Goal: Transaction & Acquisition: Purchase product/service

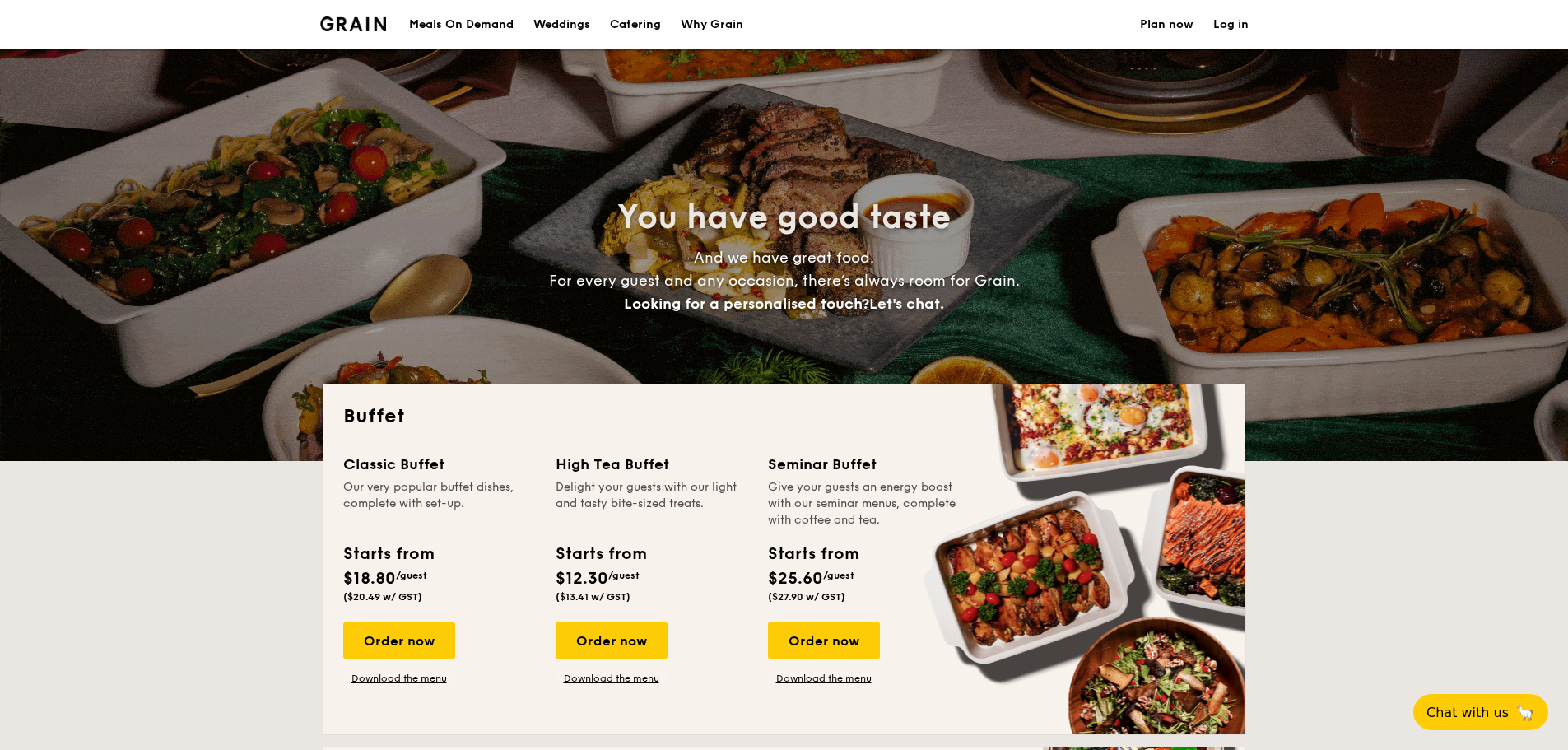
select select
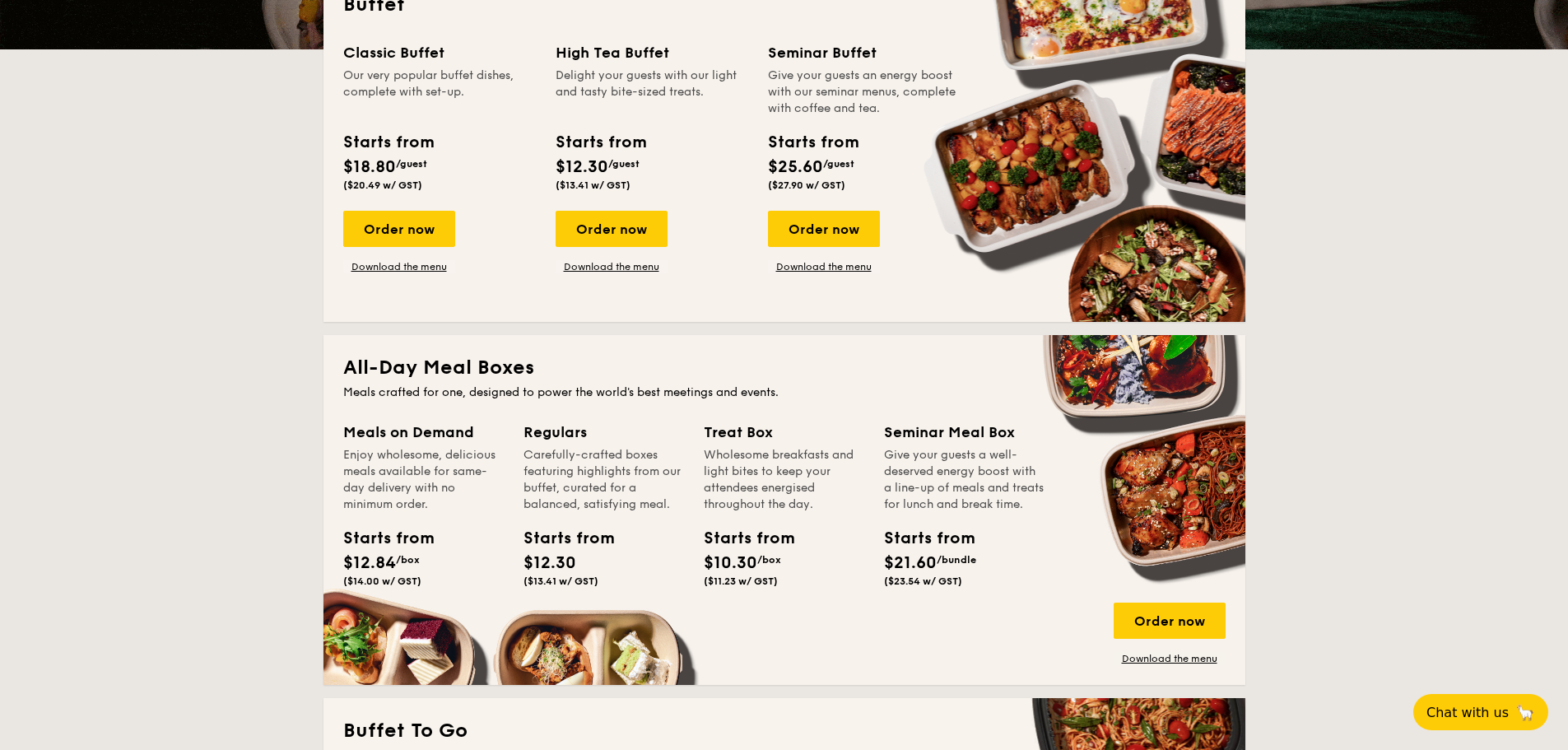
scroll to position [906, 0]
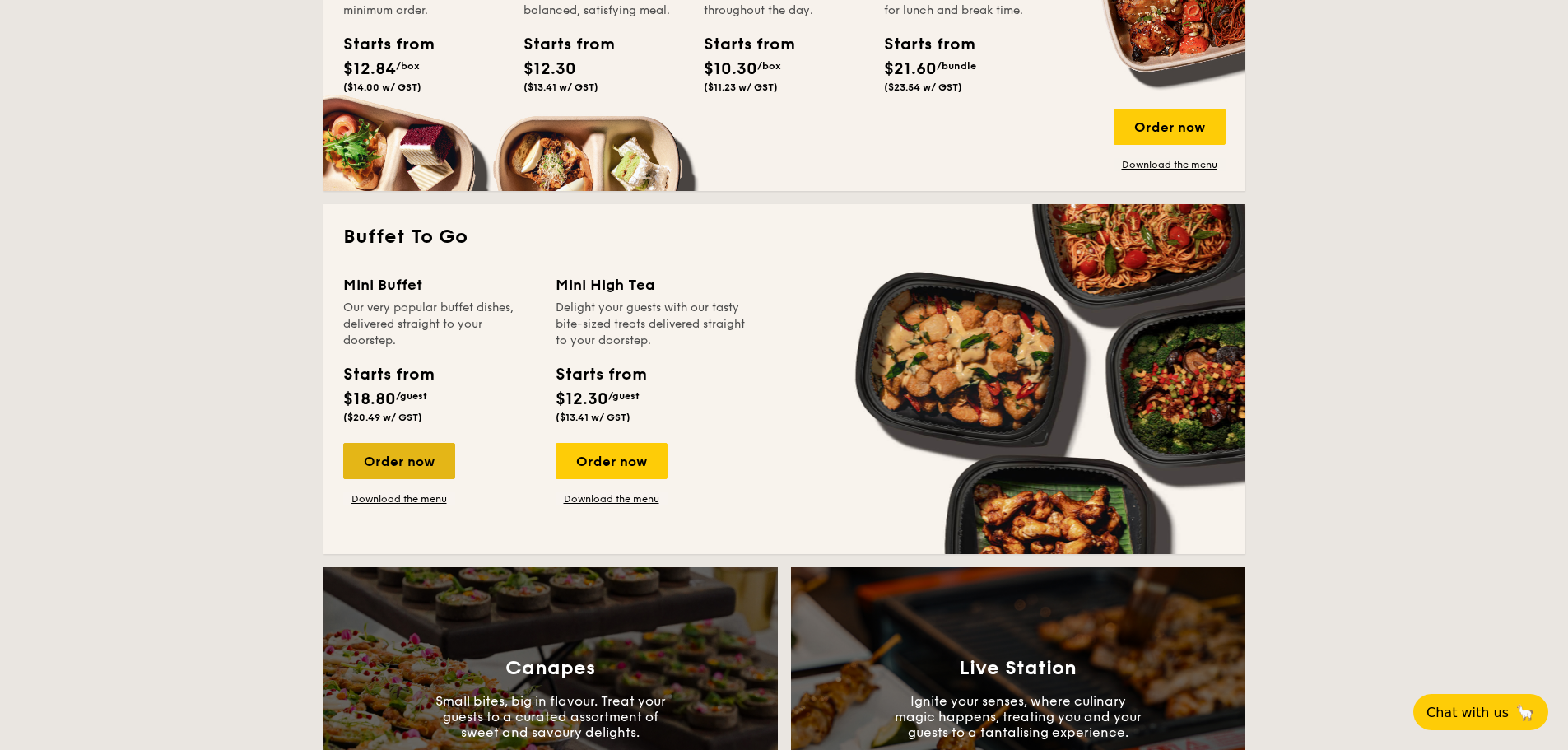
click at [433, 452] on div "Order now" at bounding box center [399, 461] width 112 height 36
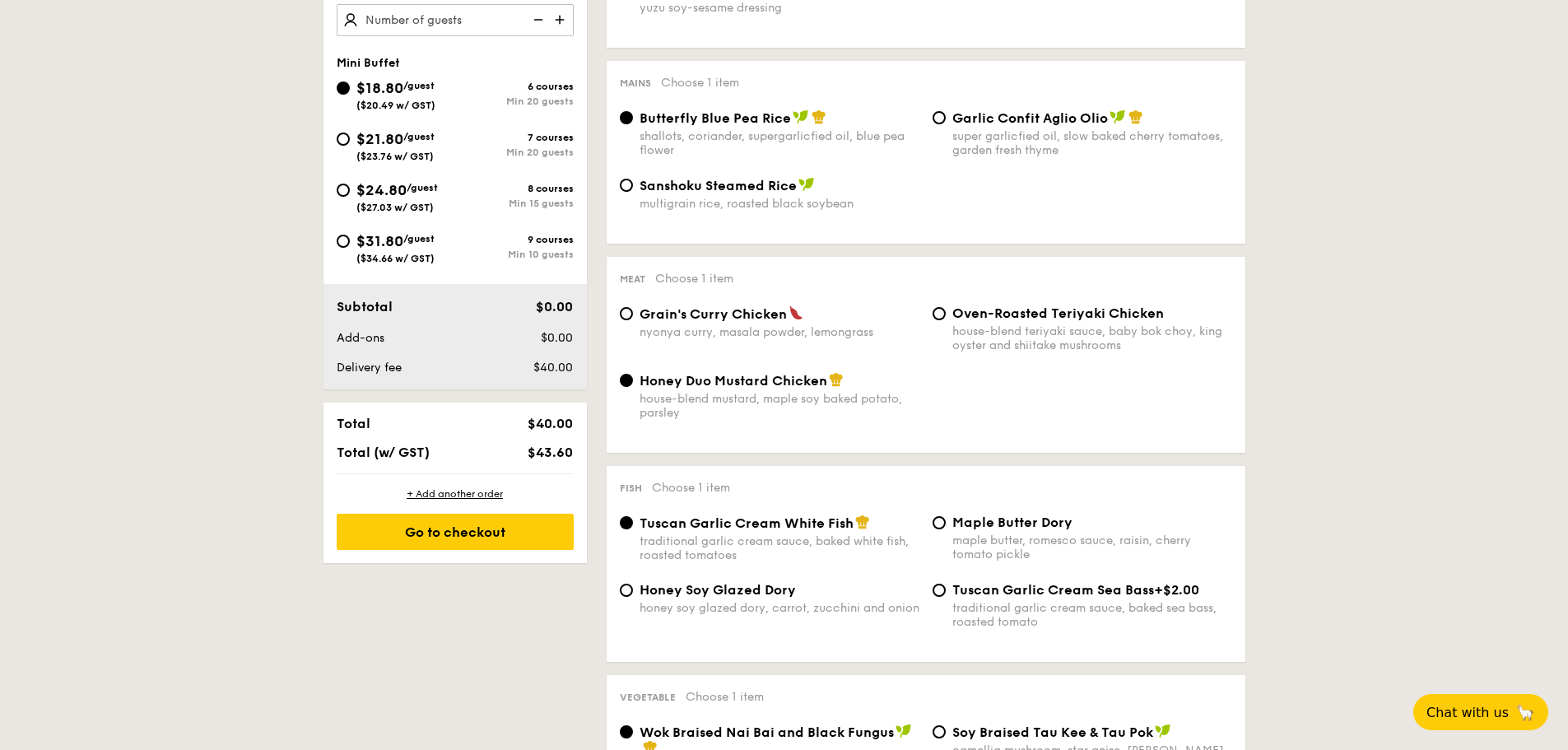
scroll to position [412, 0]
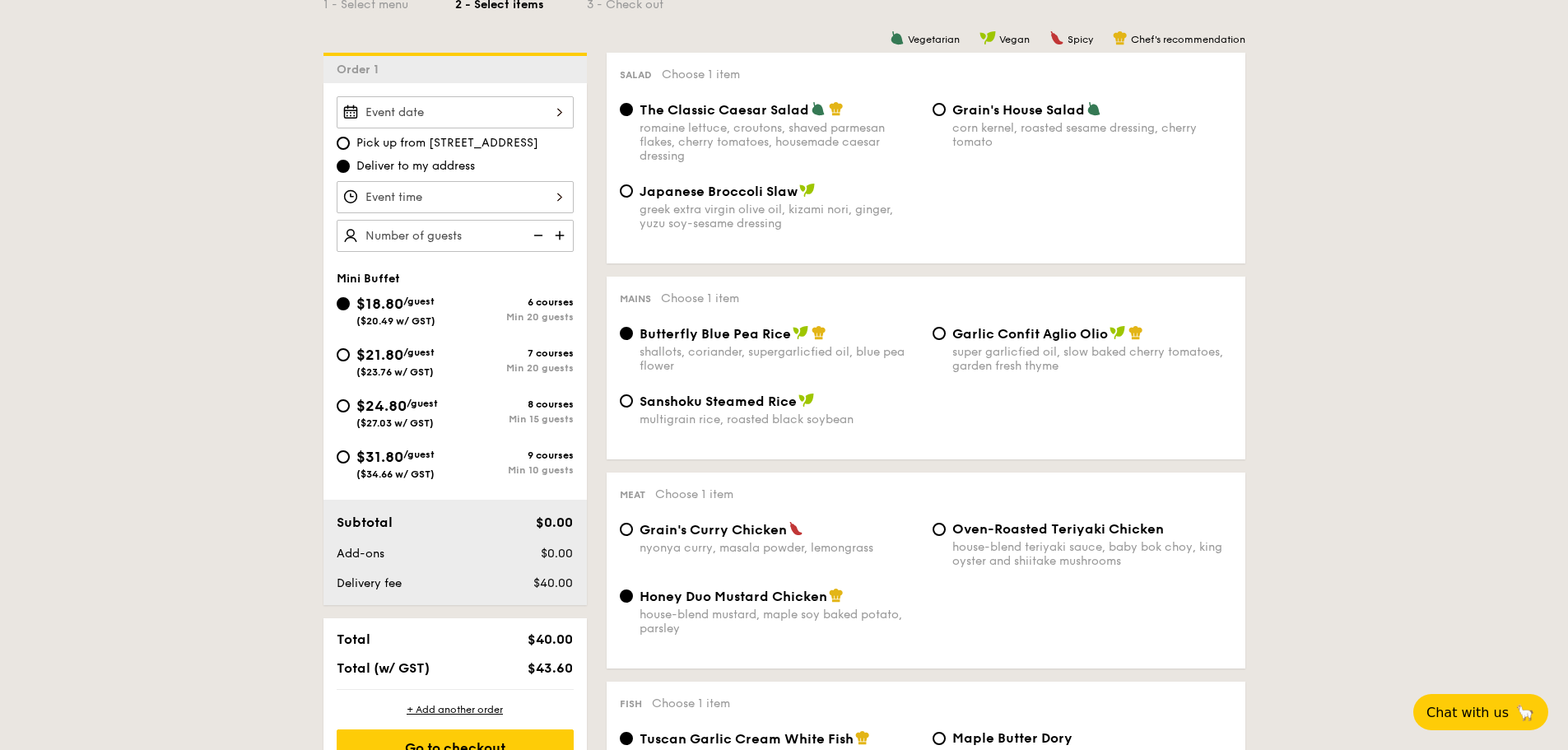
click at [448, 108] on div "2025 Sep [DATE] Tue Wed Thu Fri Sat Sun 1 2 3 4 5 6 7 8 9 10 11 12 13 14 15 16 …" at bounding box center [455, 112] width 237 height 32
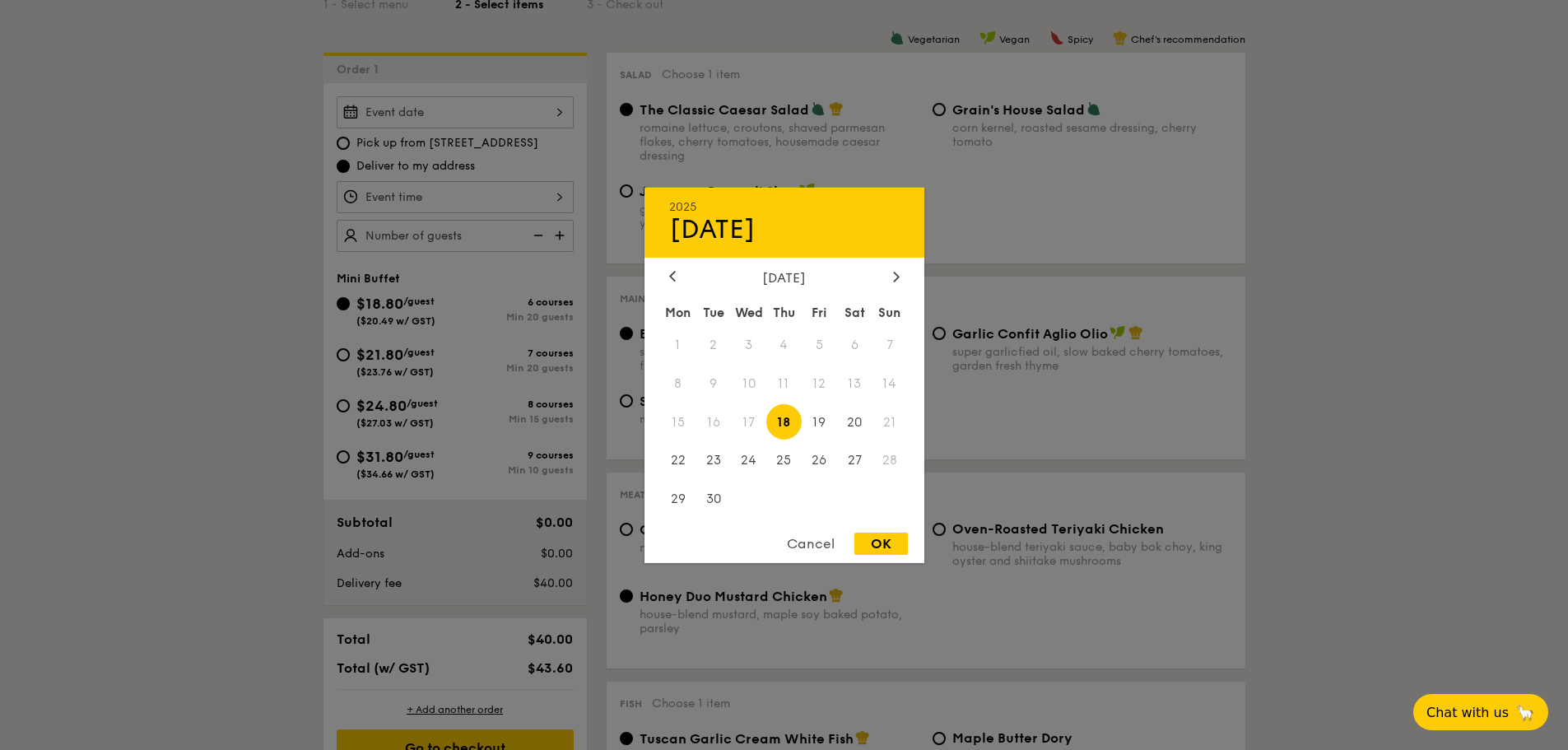
click at [906, 270] on div "[DATE]" at bounding box center [784, 276] width 280 height 16
click at [892, 275] on div at bounding box center [897, 276] width 15 height 16
click at [787, 493] on span "30" at bounding box center [784, 499] width 35 height 35
click at [871, 550] on div "2025 Oct [DATE] Tue Wed Thu Fri Sat Sun 1 2 3 4 5 6 7 8 9 10 11 12 13 14 15 16 …" at bounding box center [784, 375] width 280 height 375
click at [872, 548] on div "OK" at bounding box center [882, 543] width 54 height 22
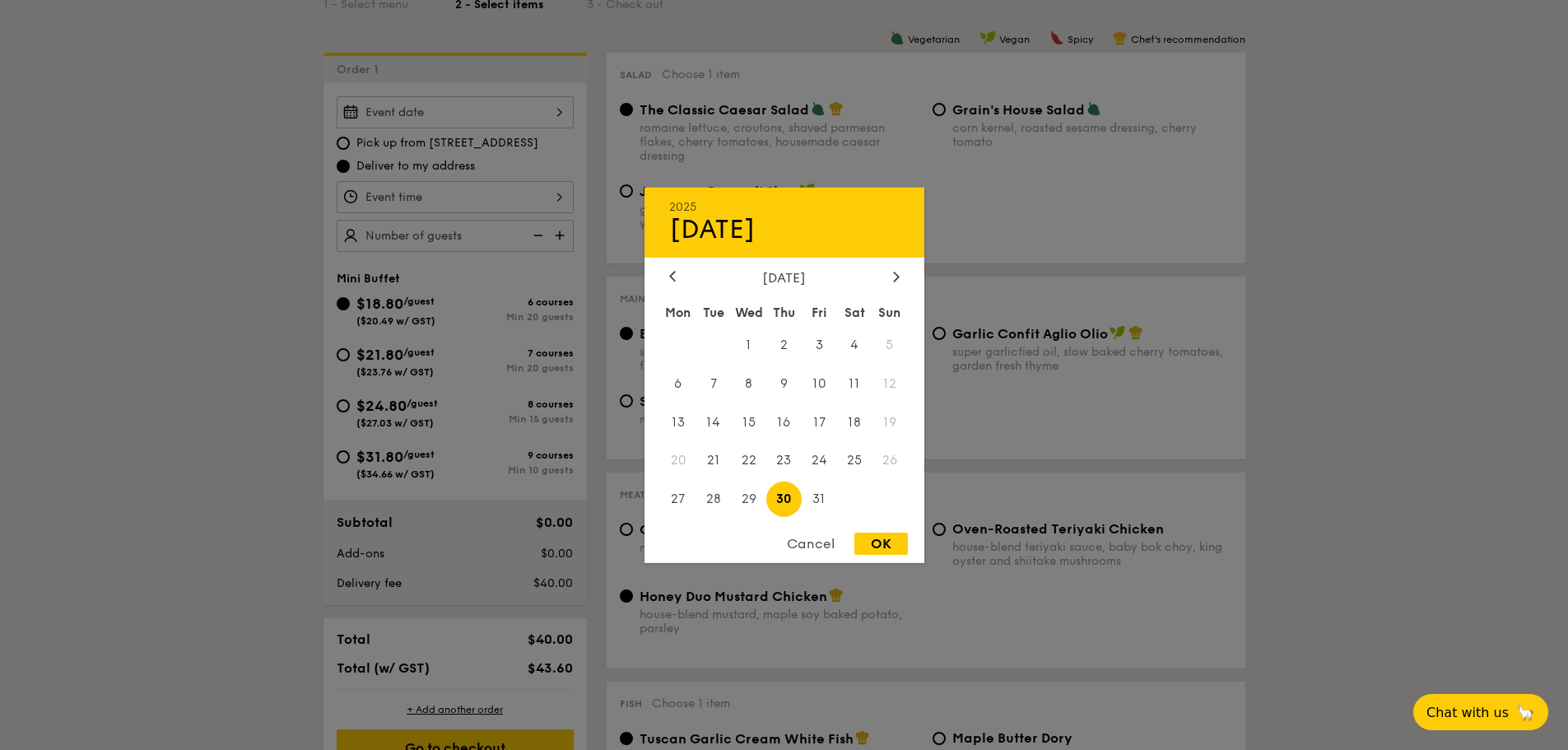
type input "[DATE]"
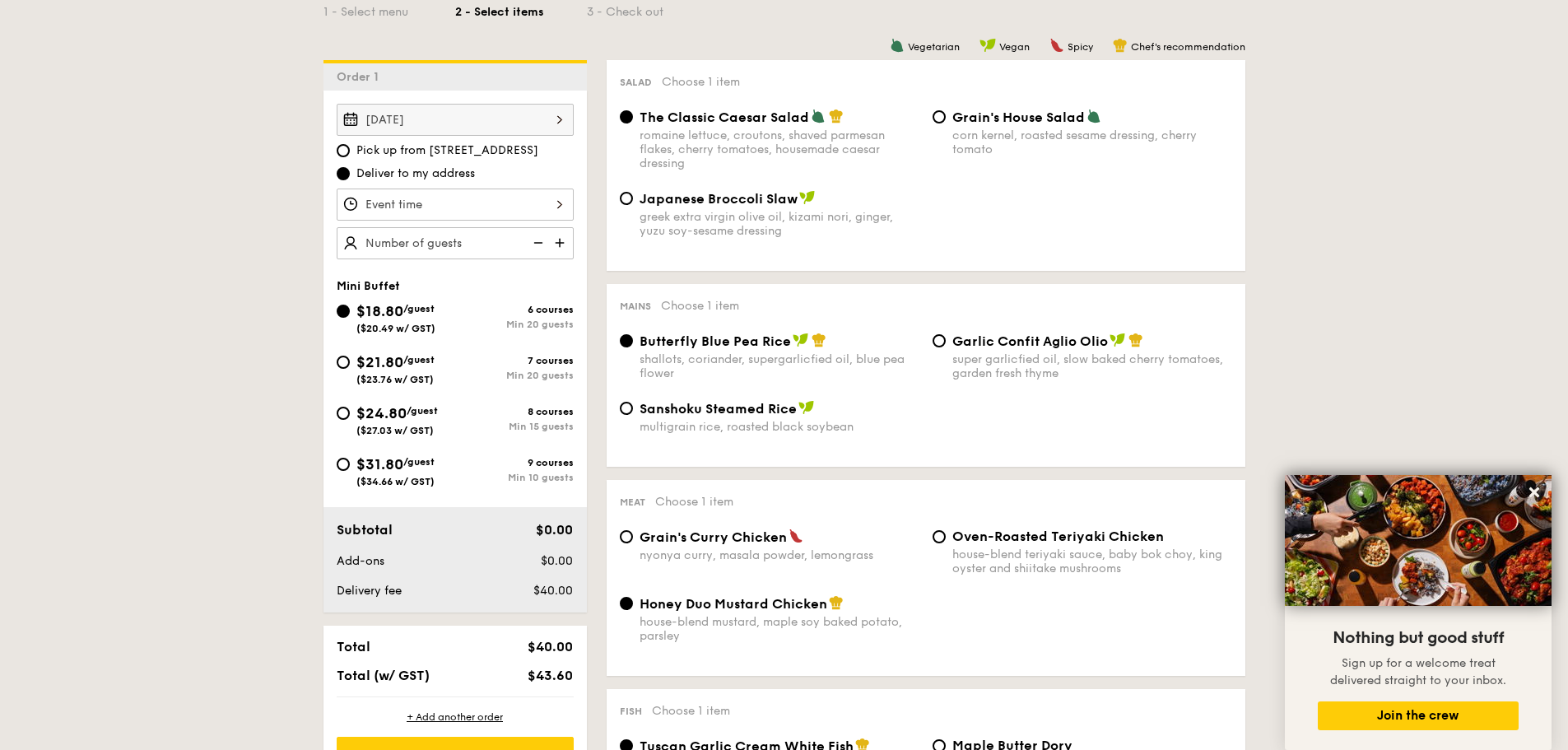
scroll to position [403, 0]
type input "30 guests"
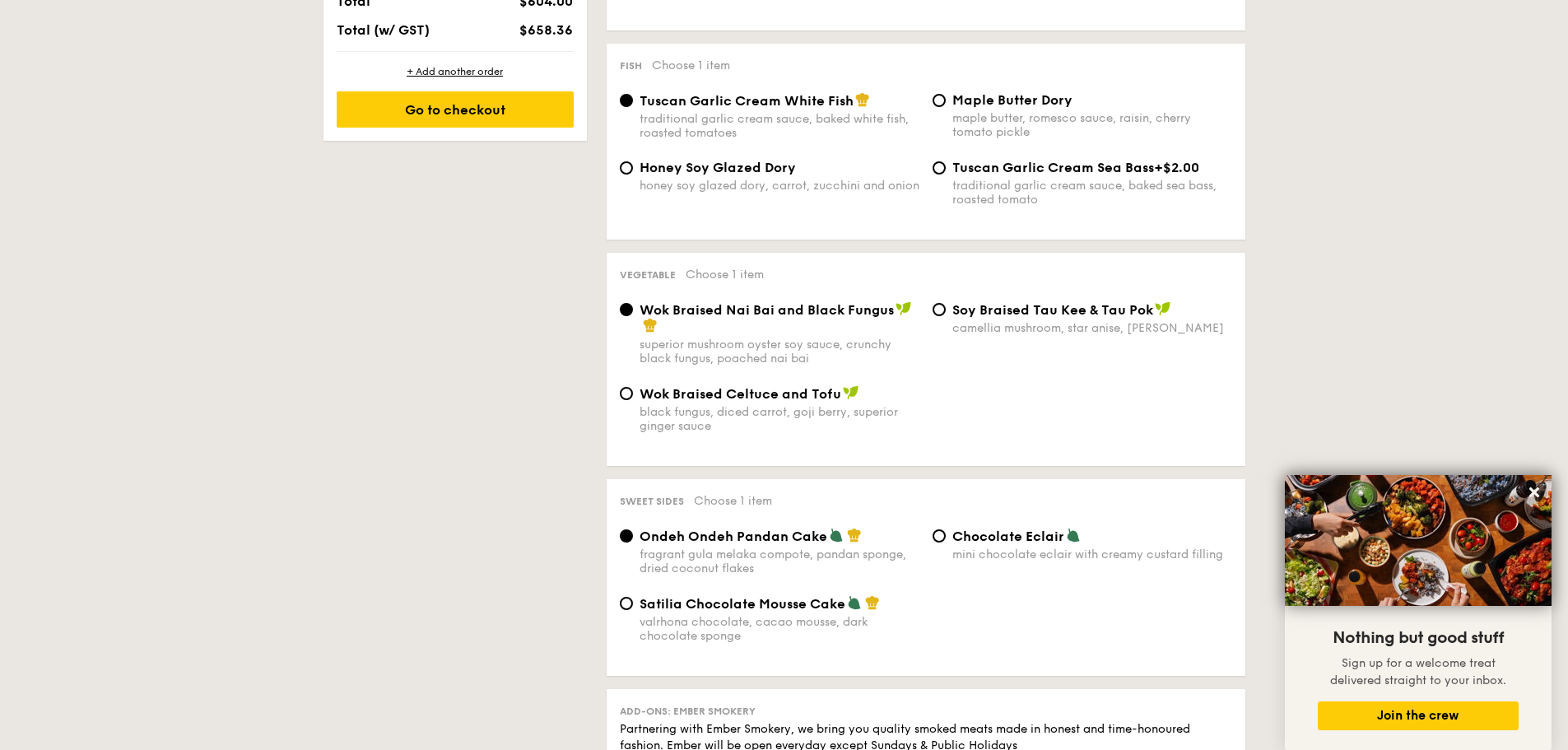
scroll to position [1061, 0]
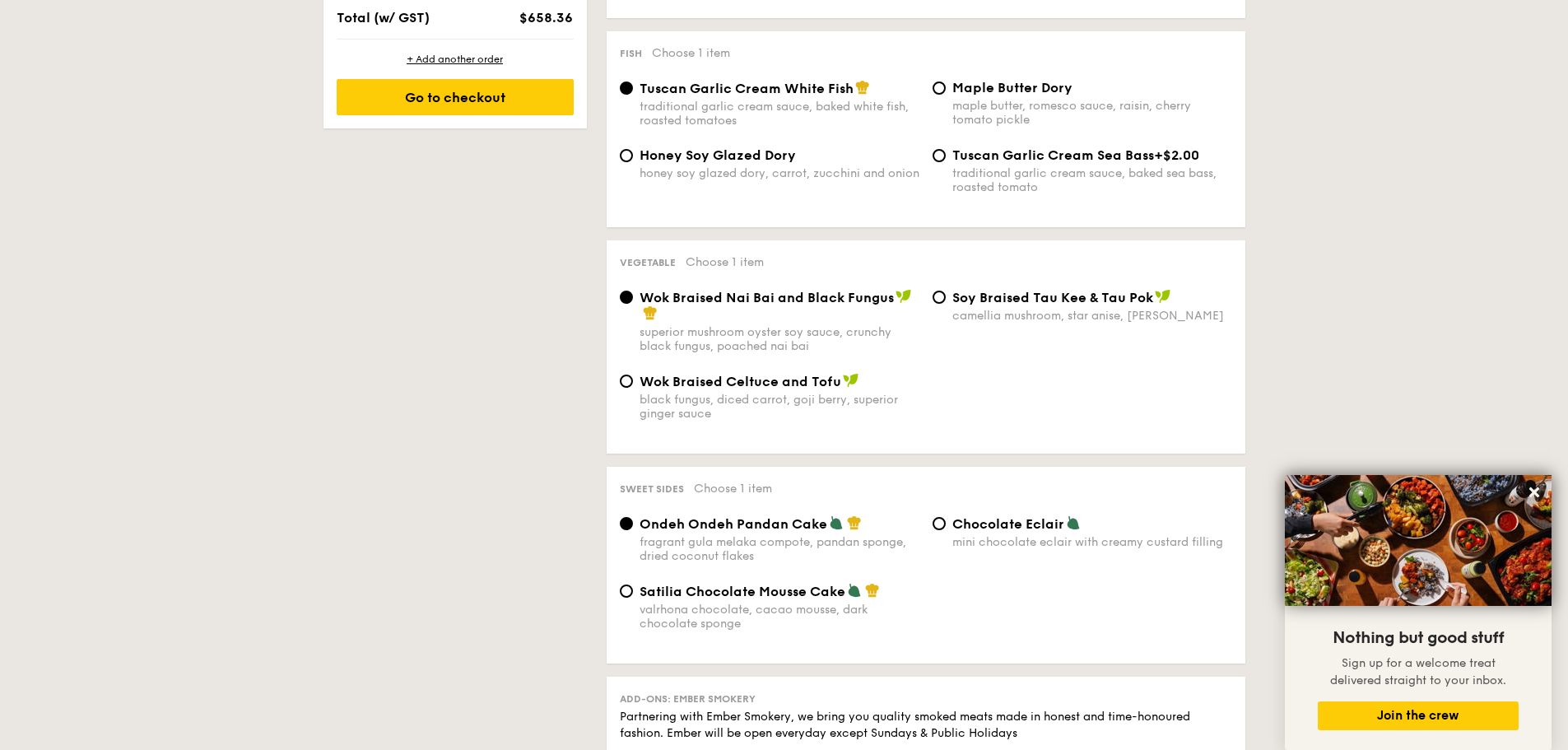
click at [943, 303] on div "⁠Soy Braised Tau Kee & Tau Pok camellia mushroom, star anise, goji [PERSON_NAME]" at bounding box center [1082, 306] width 312 height 33
click at [937, 296] on input "⁠Soy Braised Tau Kee & Tau Pok camellia mushroom, star anise, goji [PERSON_NAME]" at bounding box center [939, 297] width 13 height 13
radio input "true"
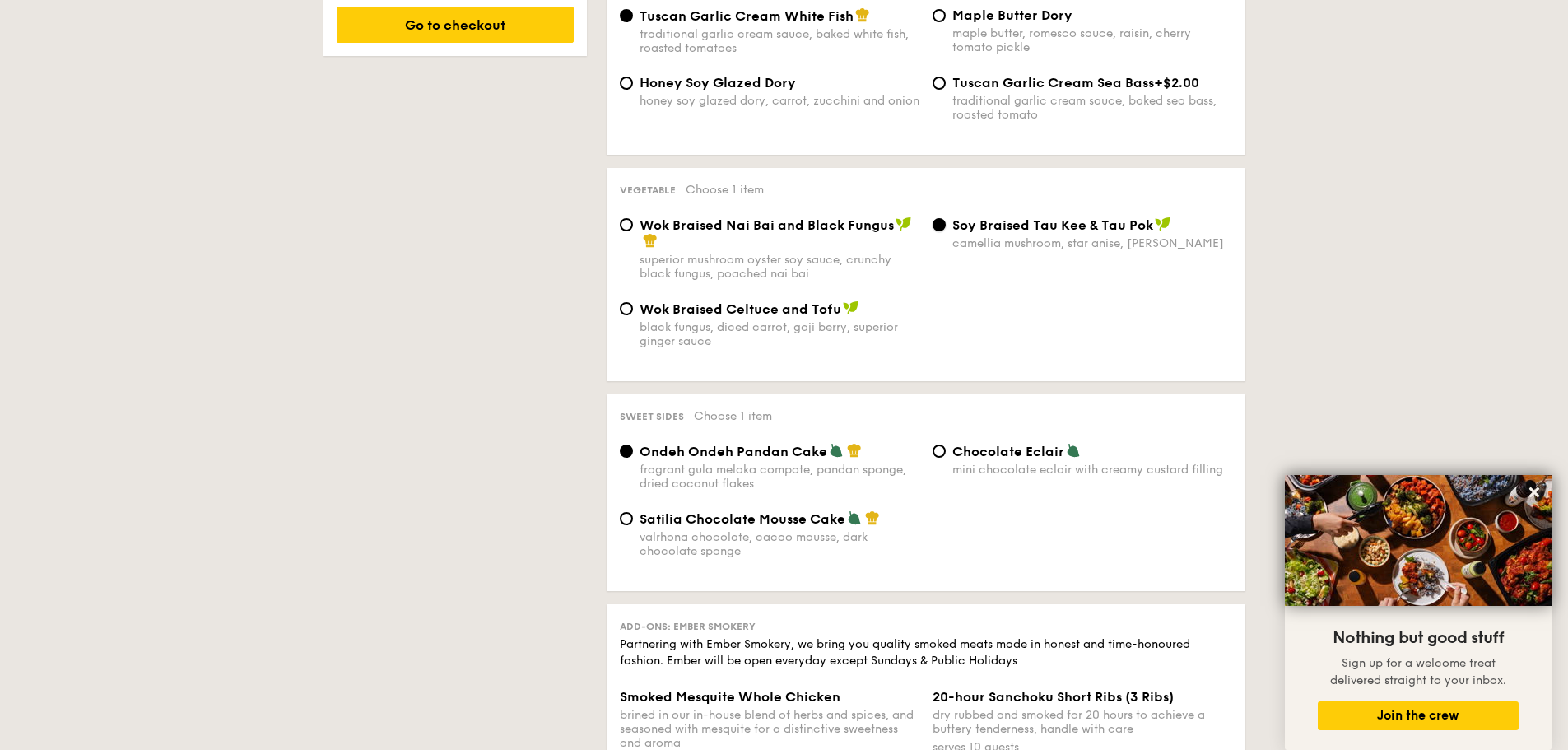
scroll to position [1144, 0]
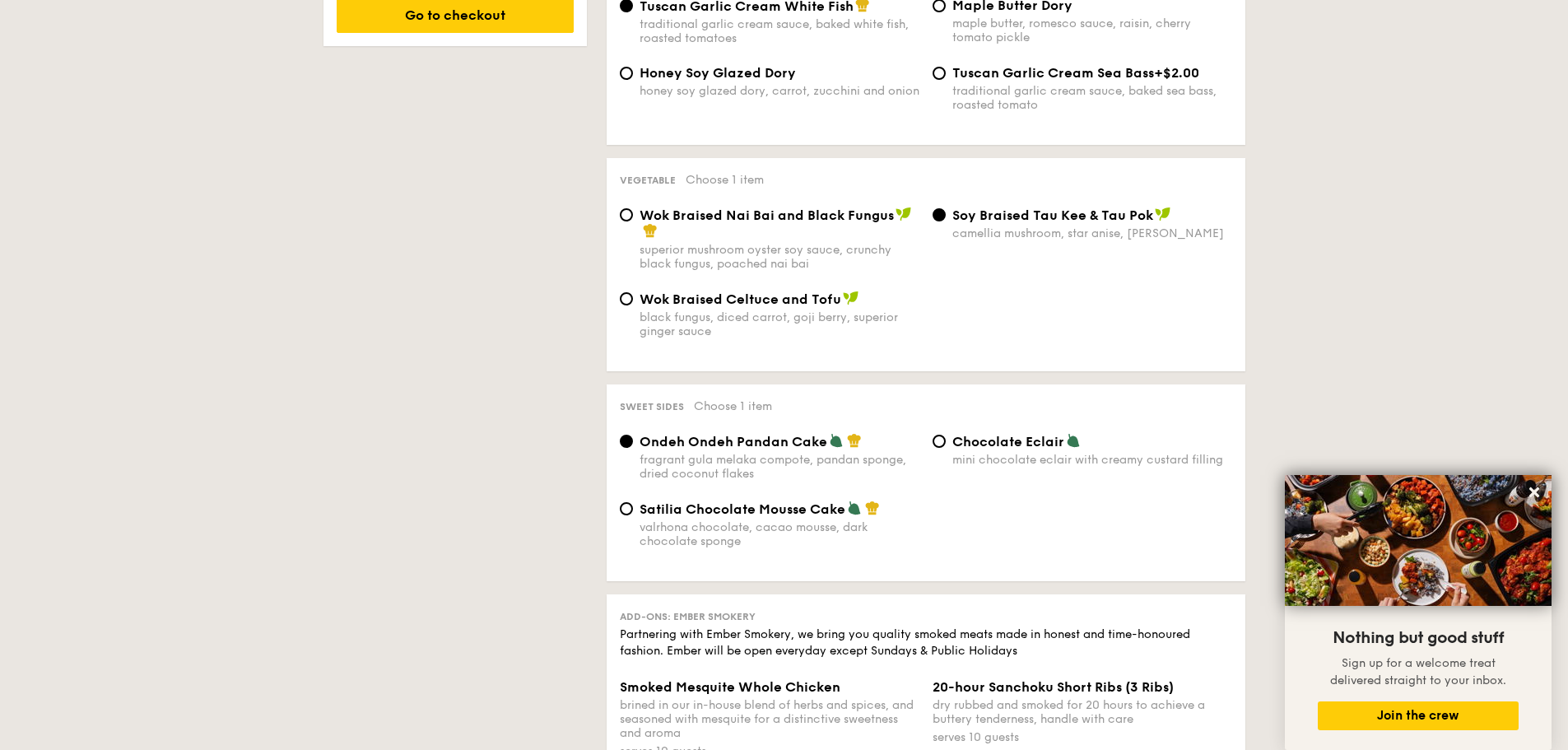
click at [945, 450] on div "Chocolate Eclair mini chocolate eclair with creamy custard filling" at bounding box center [1082, 450] width 312 height 33
click at [939, 443] on input "Chocolate Eclair mini chocolate eclair with creamy custard filling" at bounding box center [939, 441] width 13 height 13
radio input "true"
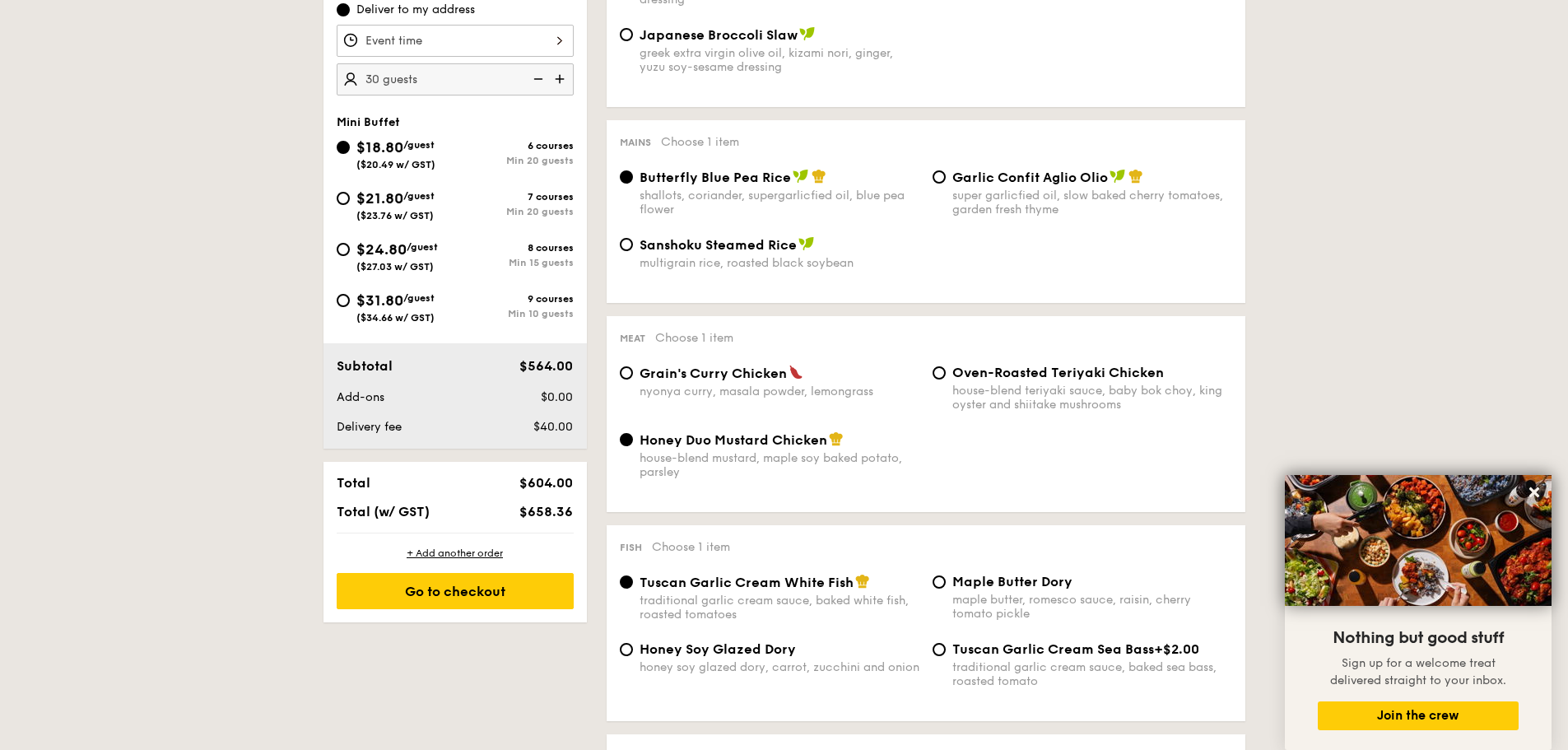
scroll to position [403, 0]
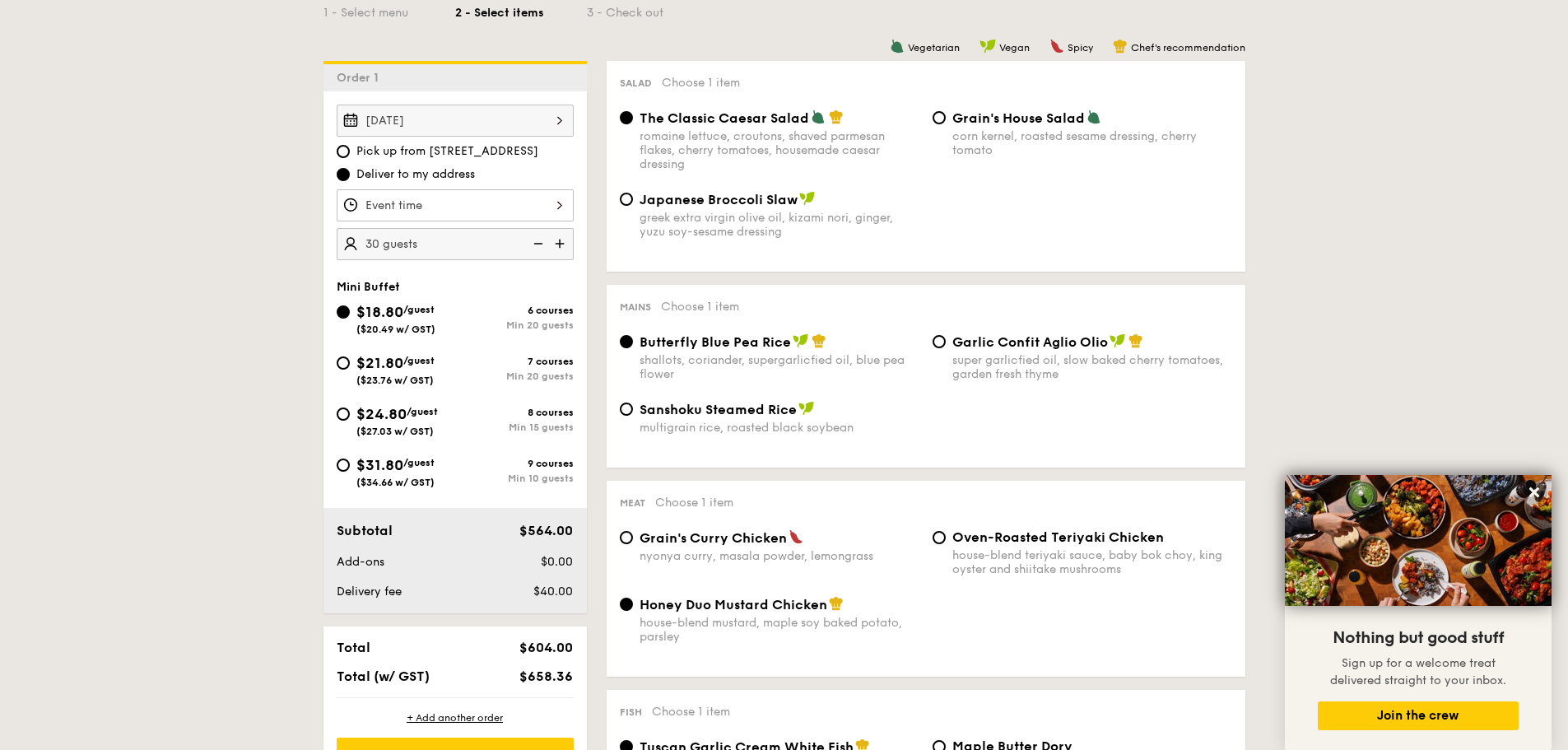
click at [496, 202] on div at bounding box center [455, 205] width 237 height 32
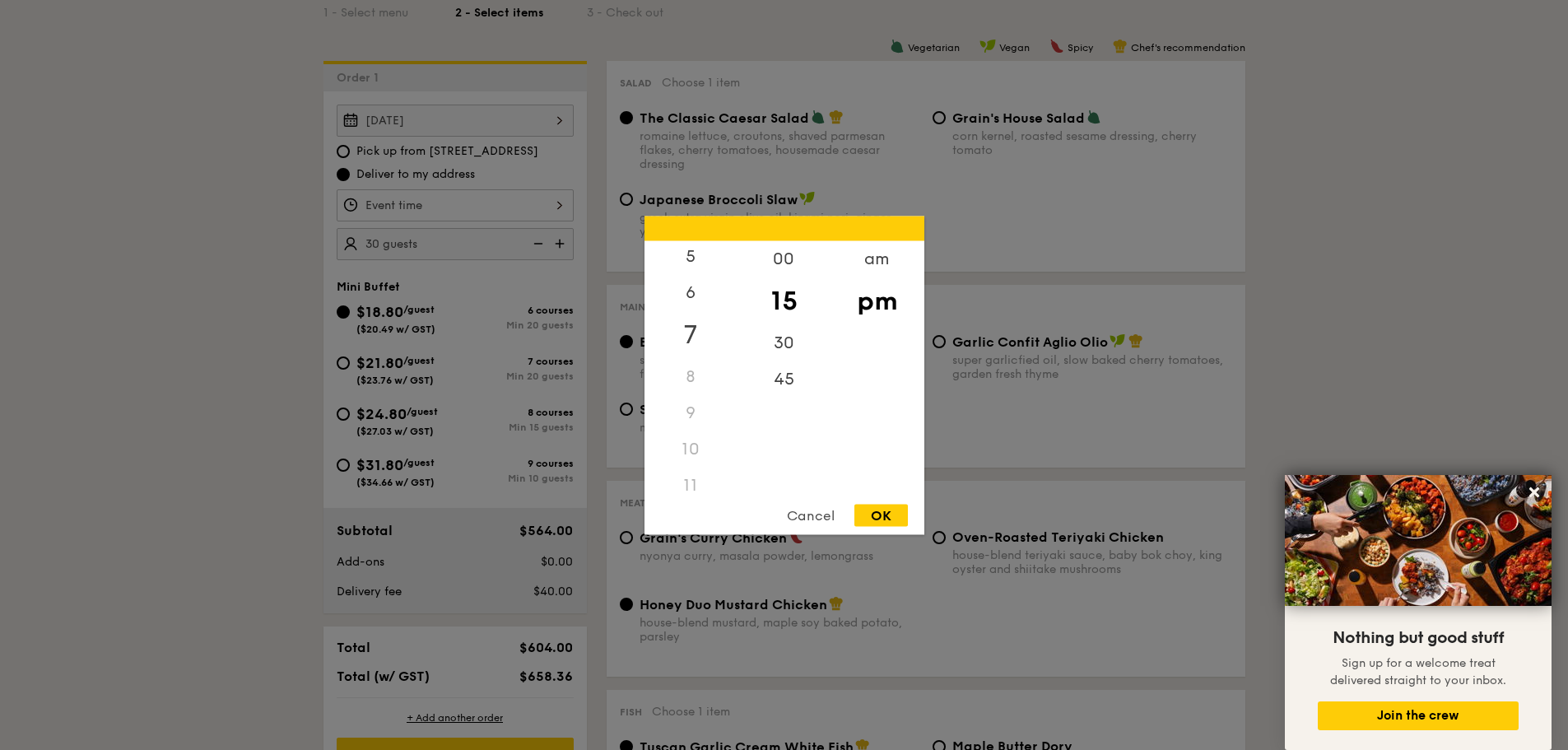
click at [692, 335] on div "7" at bounding box center [691, 334] width 93 height 47
click at [756, 330] on div "30" at bounding box center [784, 348] width 93 height 47
click at [873, 513] on div "OK" at bounding box center [882, 515] width 54 height 22
type input "7:30PM"
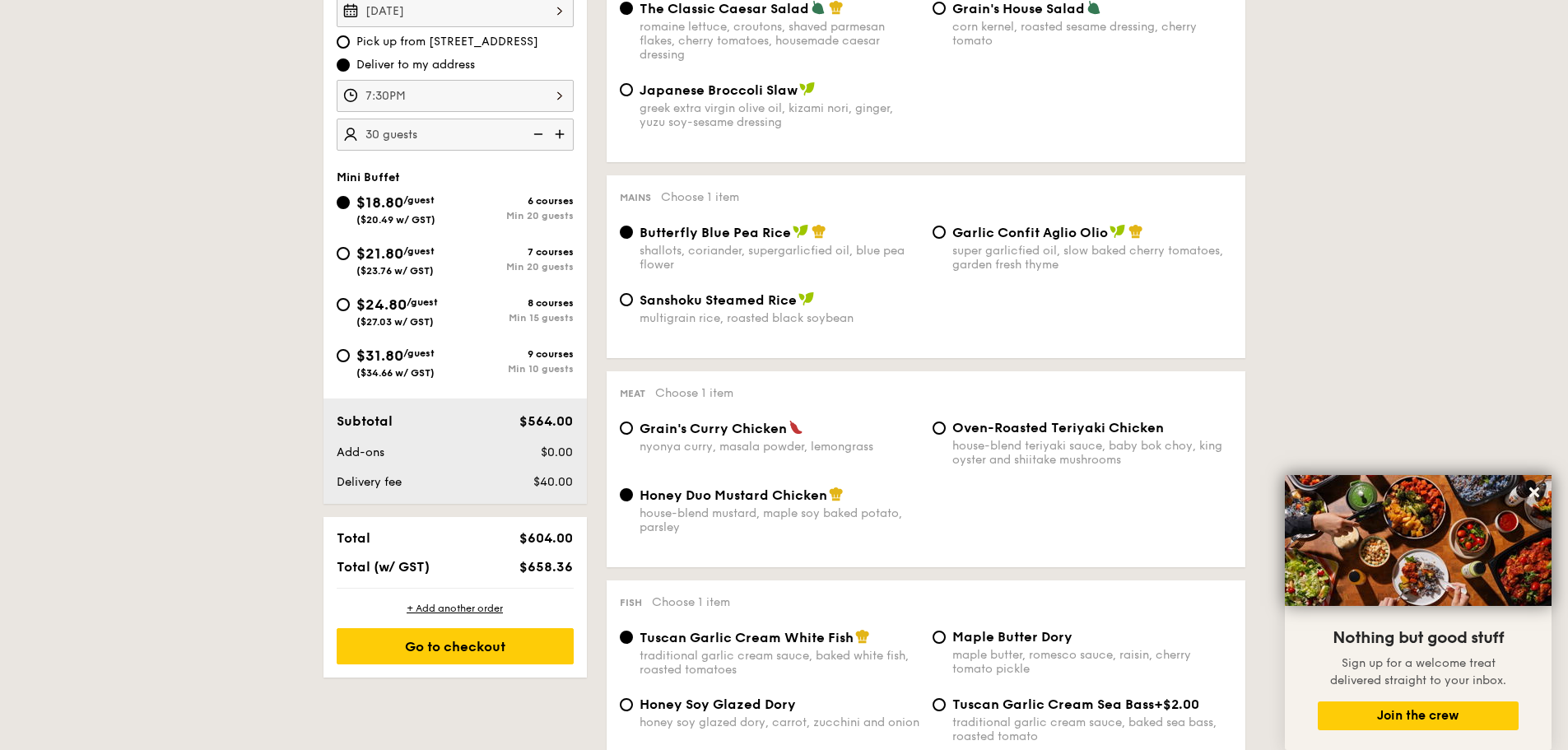
scroll to position [568, 0]
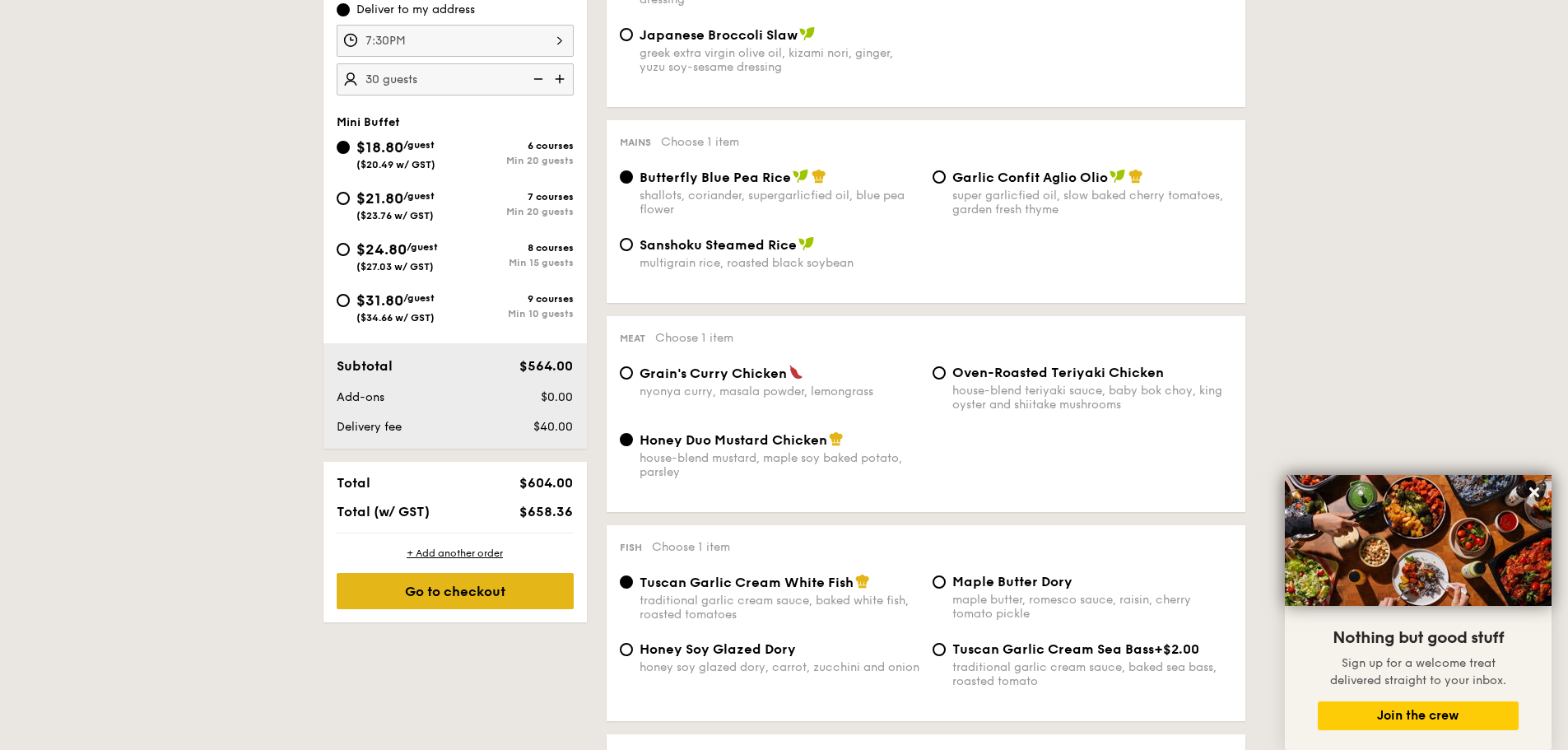
click at [497, 591] on div "Go to checkout" at bounding box center [455, 591] width 237 height 36
